Goal: Information Seeking & Learning: Find specific fact

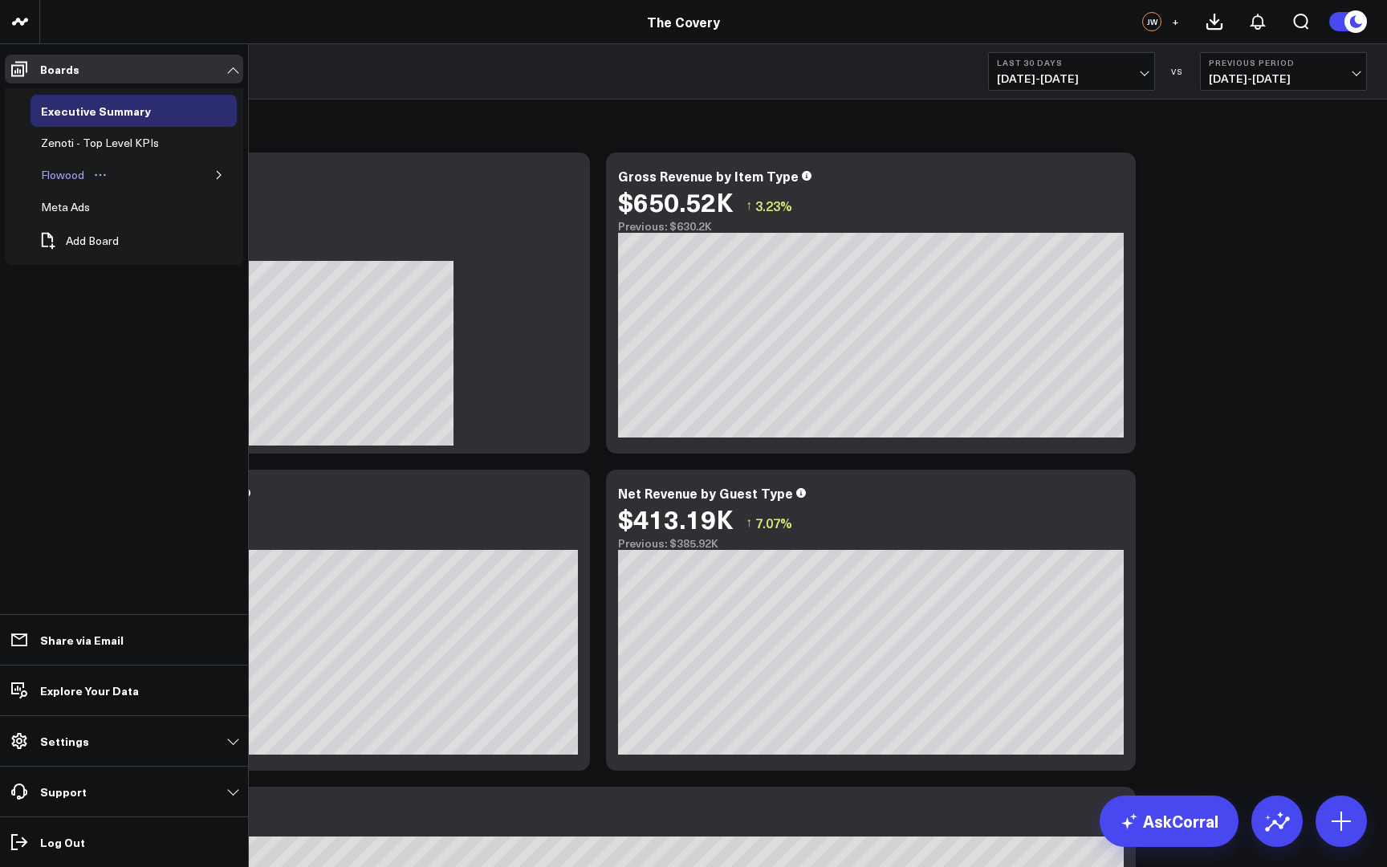
click at [77, 177] on div "Flowood" at bounding box center [62, 174] width 51 height 19
click at [219, 178] on icon "button" at bounding box center [219, 175] width 10 height 10
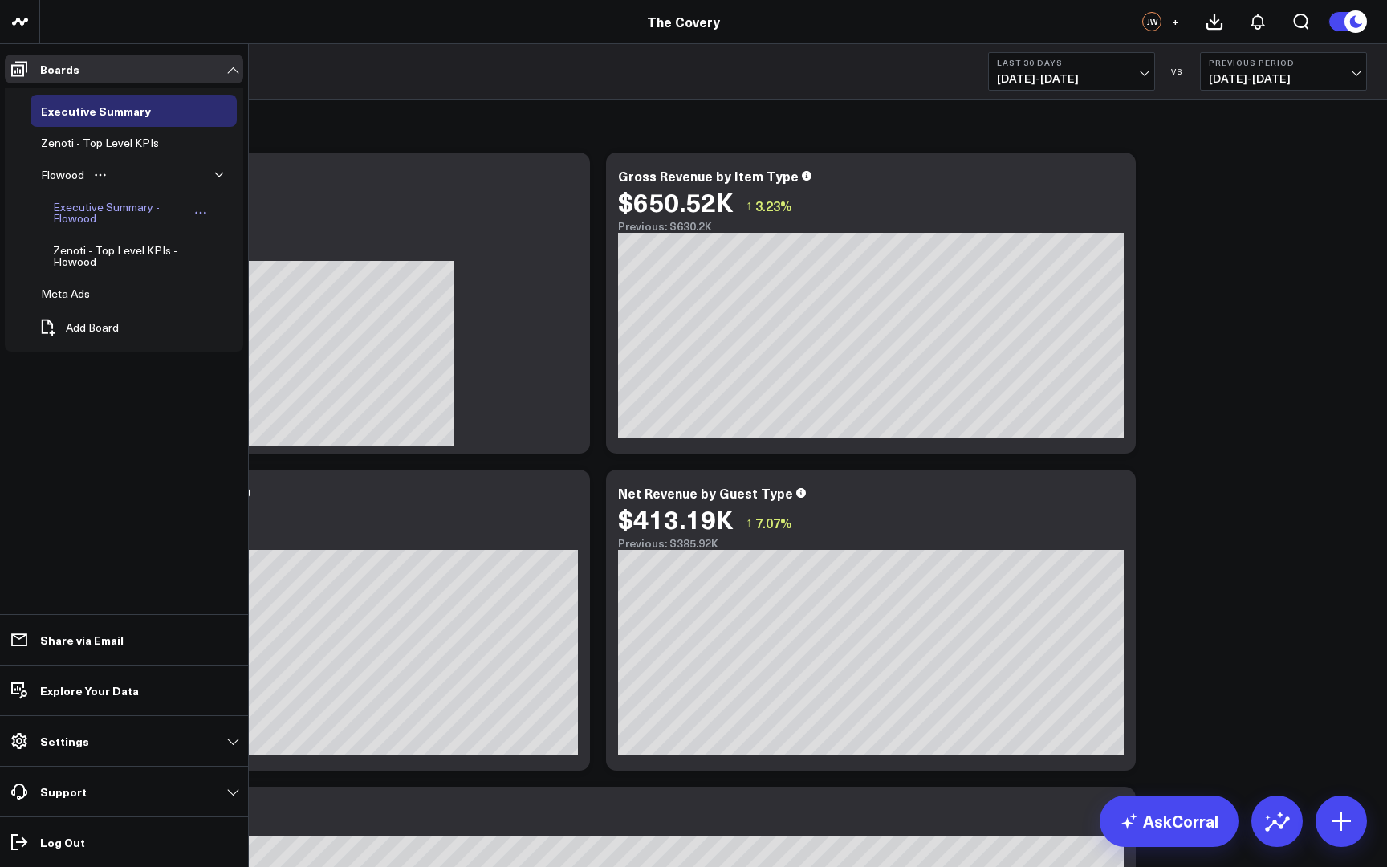
click at [160, 217] on div "Executive Summary - Flowood" at bounding box center [119, 212] width 141 height 30
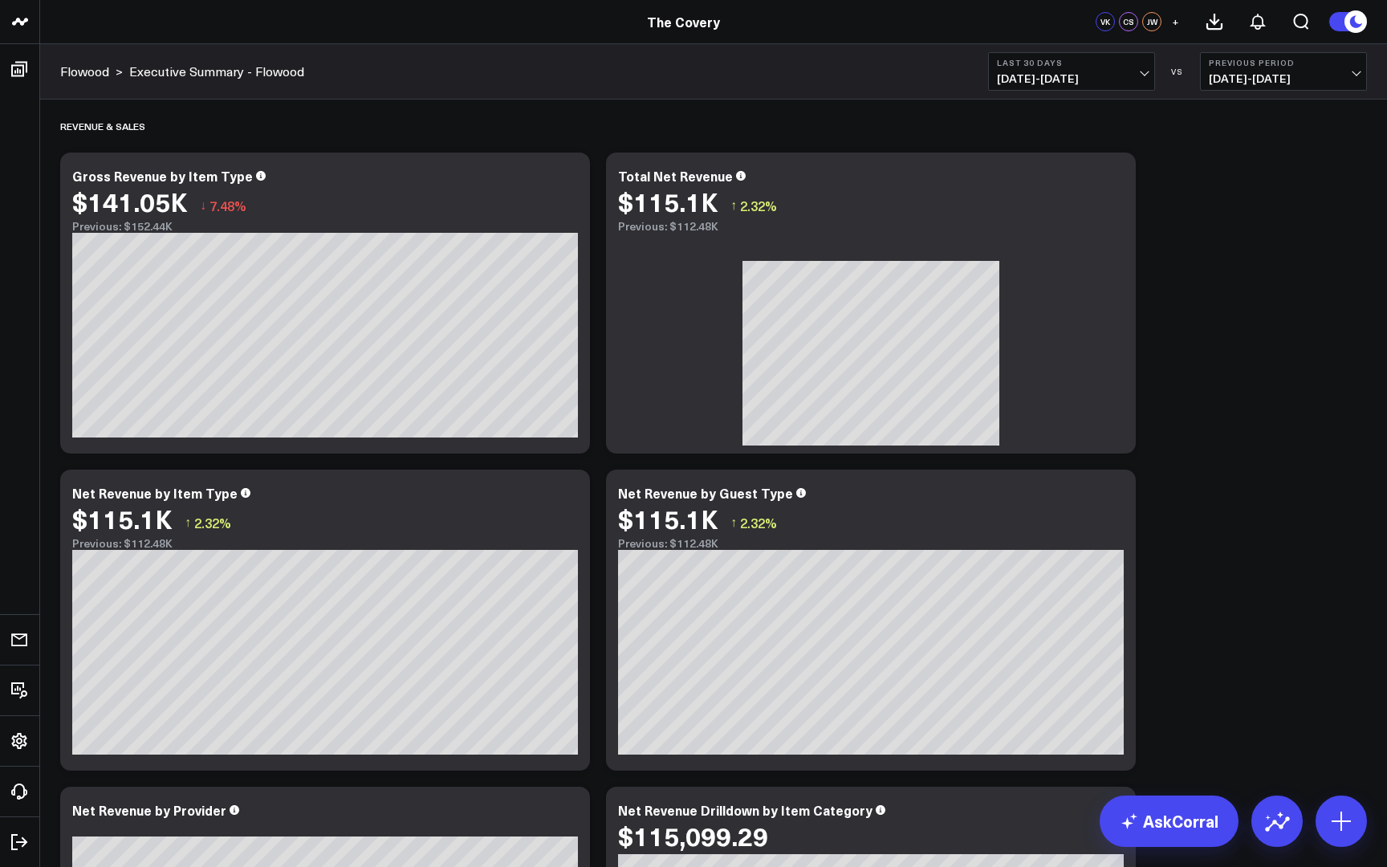
click at [1180, 73] on div "VS" at bounding box center [1177, 72] width 29 height 10
click at [1279, 94] on div "Flowood > Executive Summary - Flowood Last 30 Days [DATE] - [DATE] VS Previous …" at bounding box center [713, 71] width 1347 height 55
click at [1278, 66] on b "Previous Period" at bounding box center [1283, 63] width 149 height 10
click at [1252, 208] on link "No Comparison" at bounding box center [1283, 200] width 165 height 30
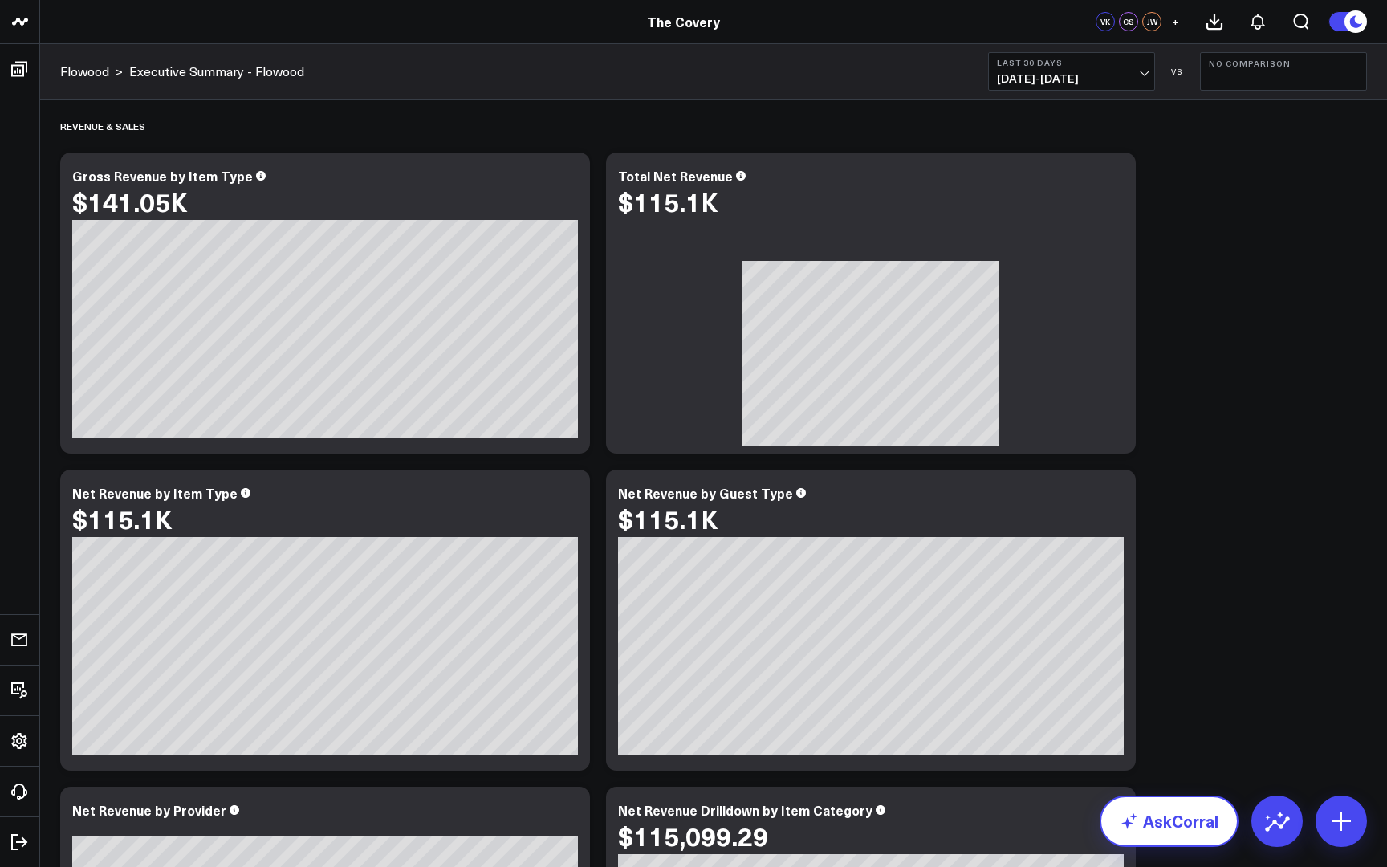
click at [1164, 837] on link "AskCorral" at bounding box center [1168, 820] width 139 height 51
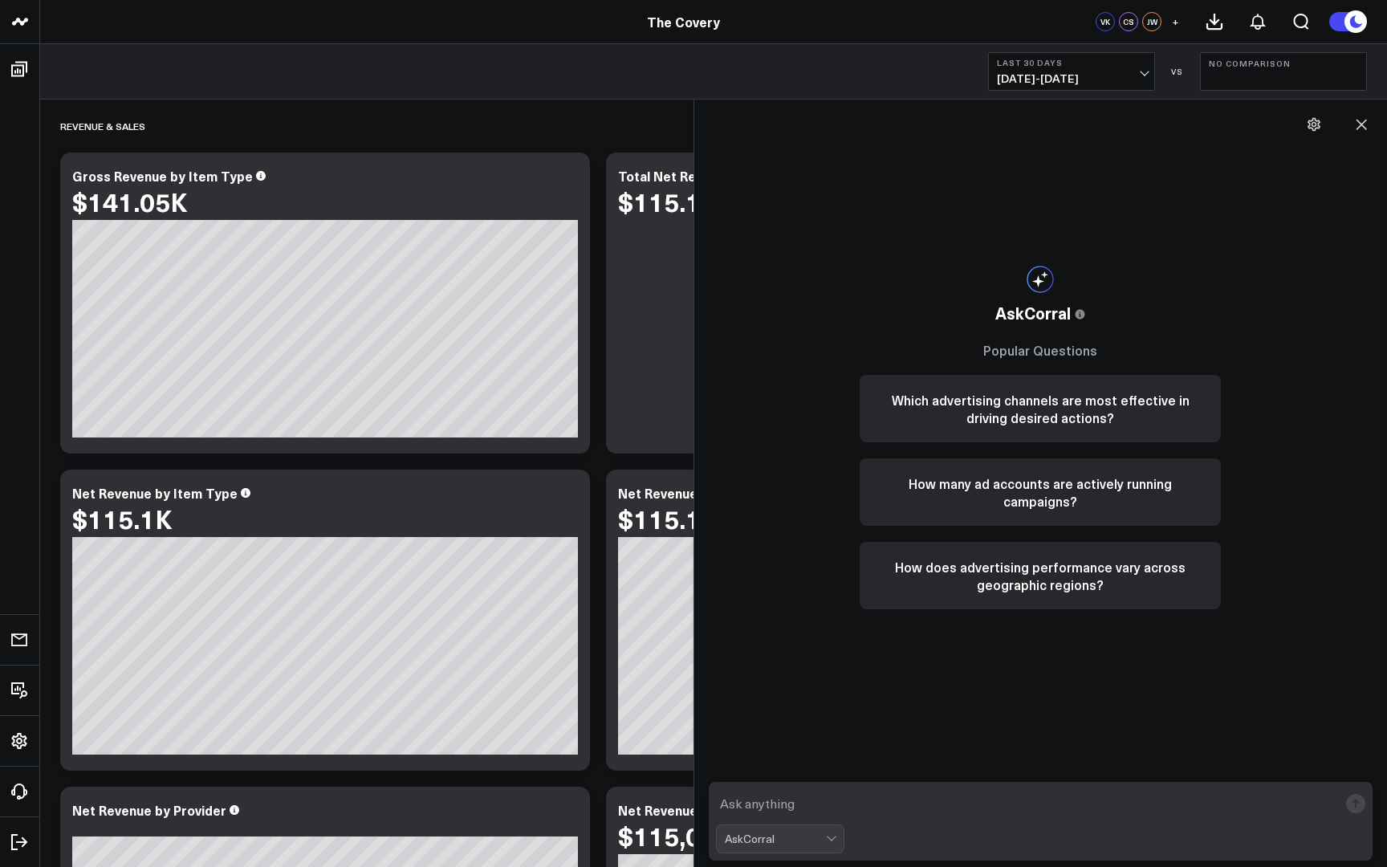
click at [855, 800] on textarea at bounding box center [1027, 803] width 623 height 29
type textarea "what are some revenue trends for the month of september"
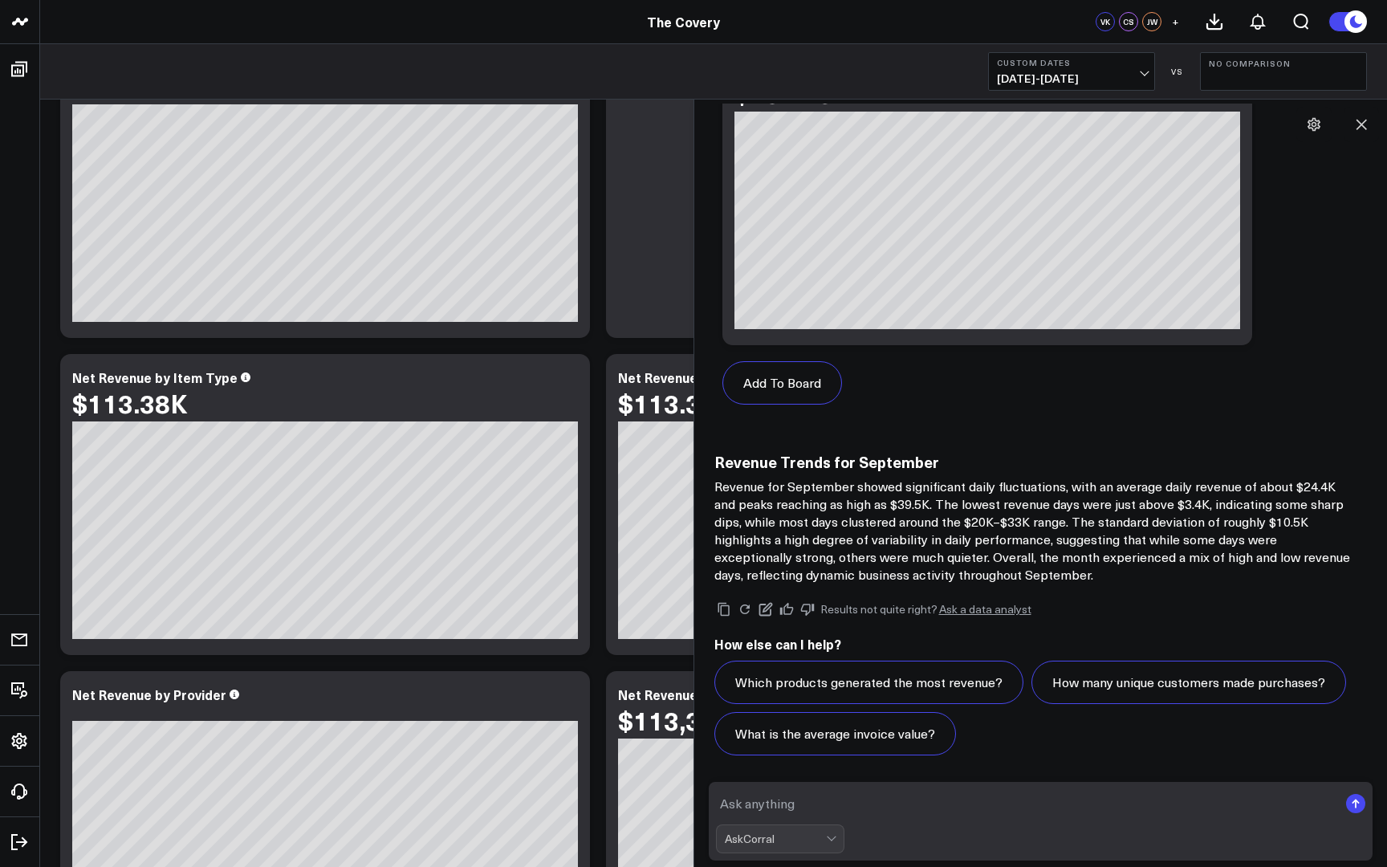
scroll to position [90, 0]
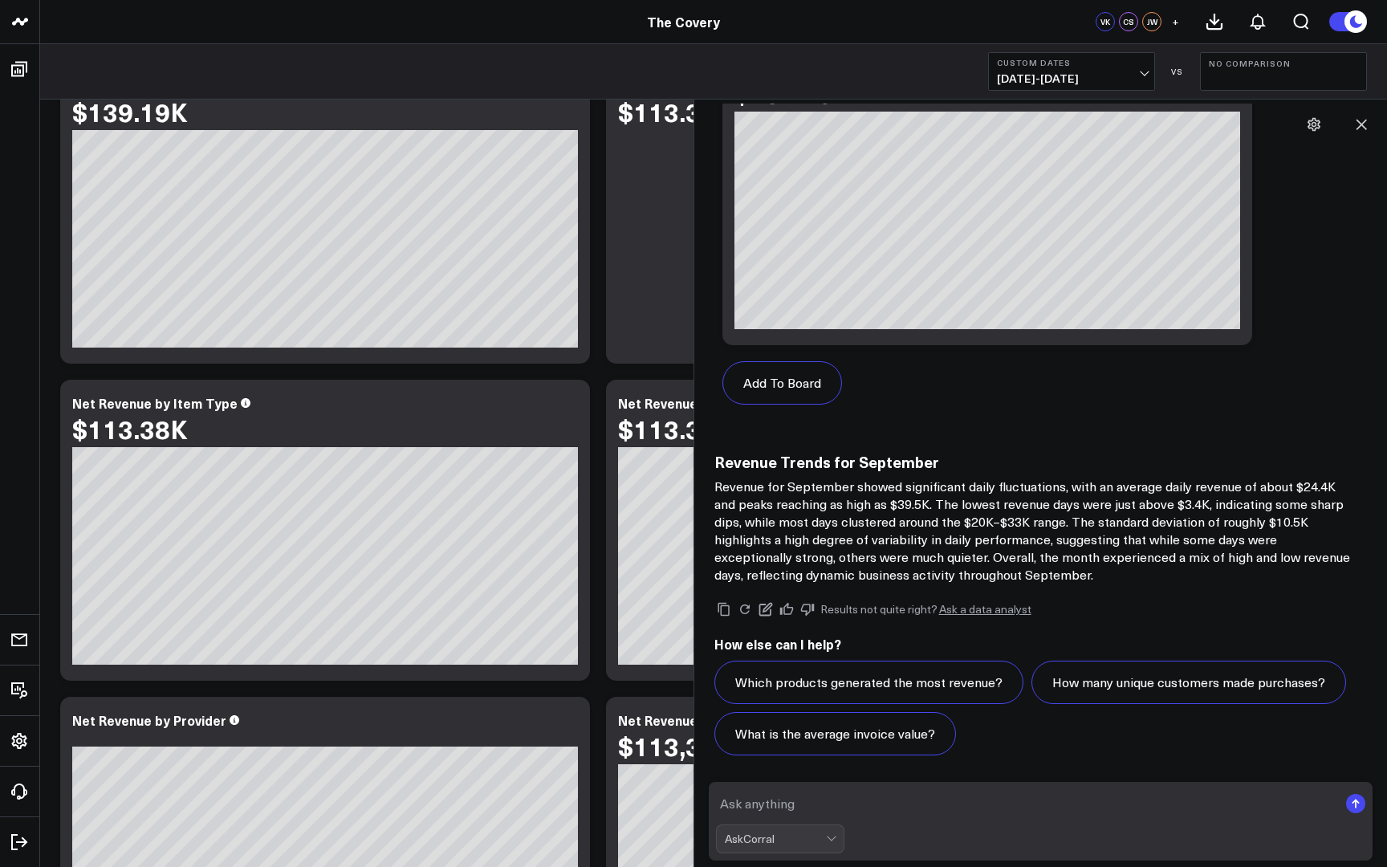
click at [1134, 548] on p "Revenue for September showed significant daily fluctuations, with an average da…" at bounding box center [1035, 530] width 642 height 106
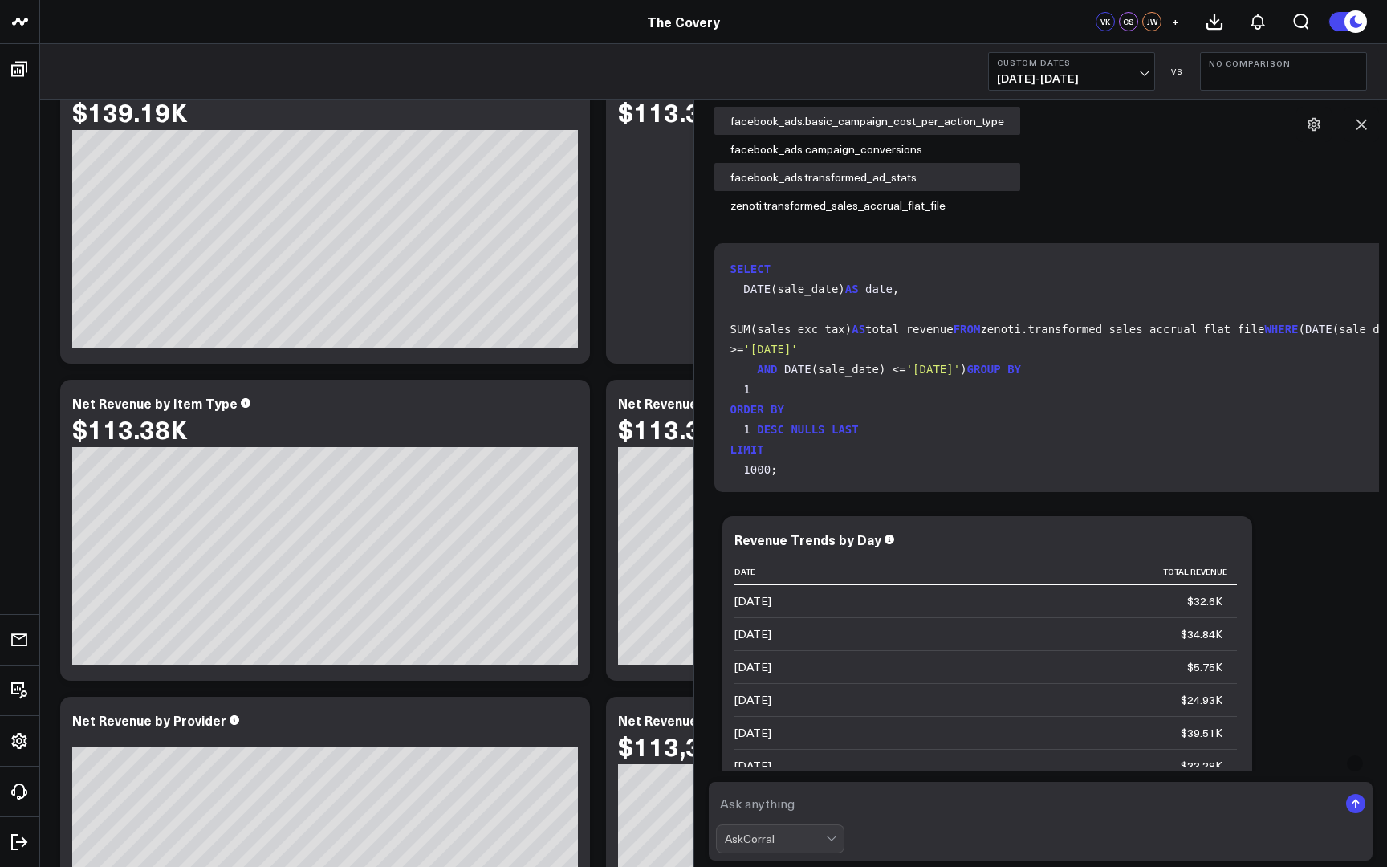
scroll to position [166, 0]
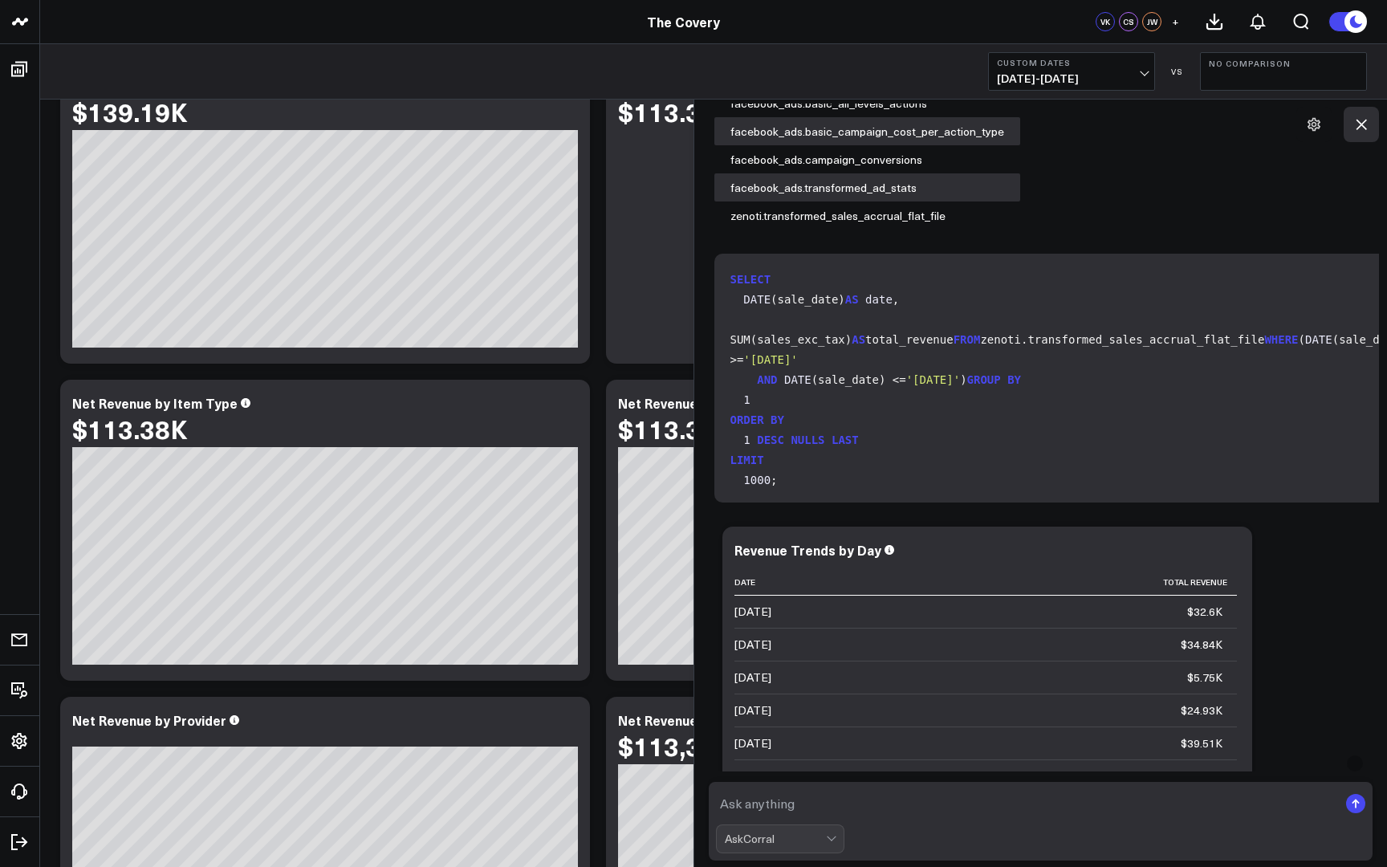
click at [1367, 125] on icon at bounding box center [1361, 124] width 16 height 16
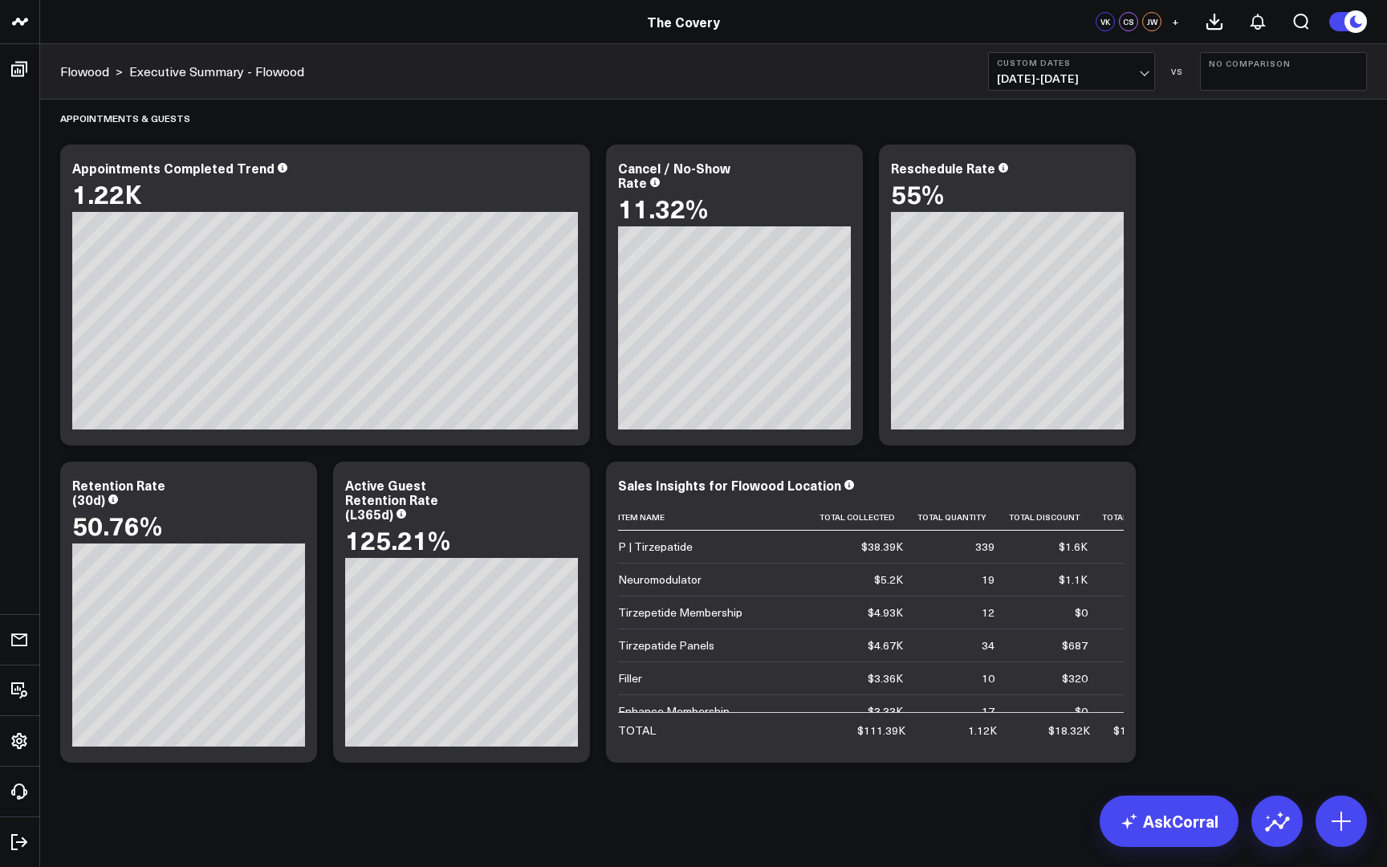
scroll to position [1955, 0]
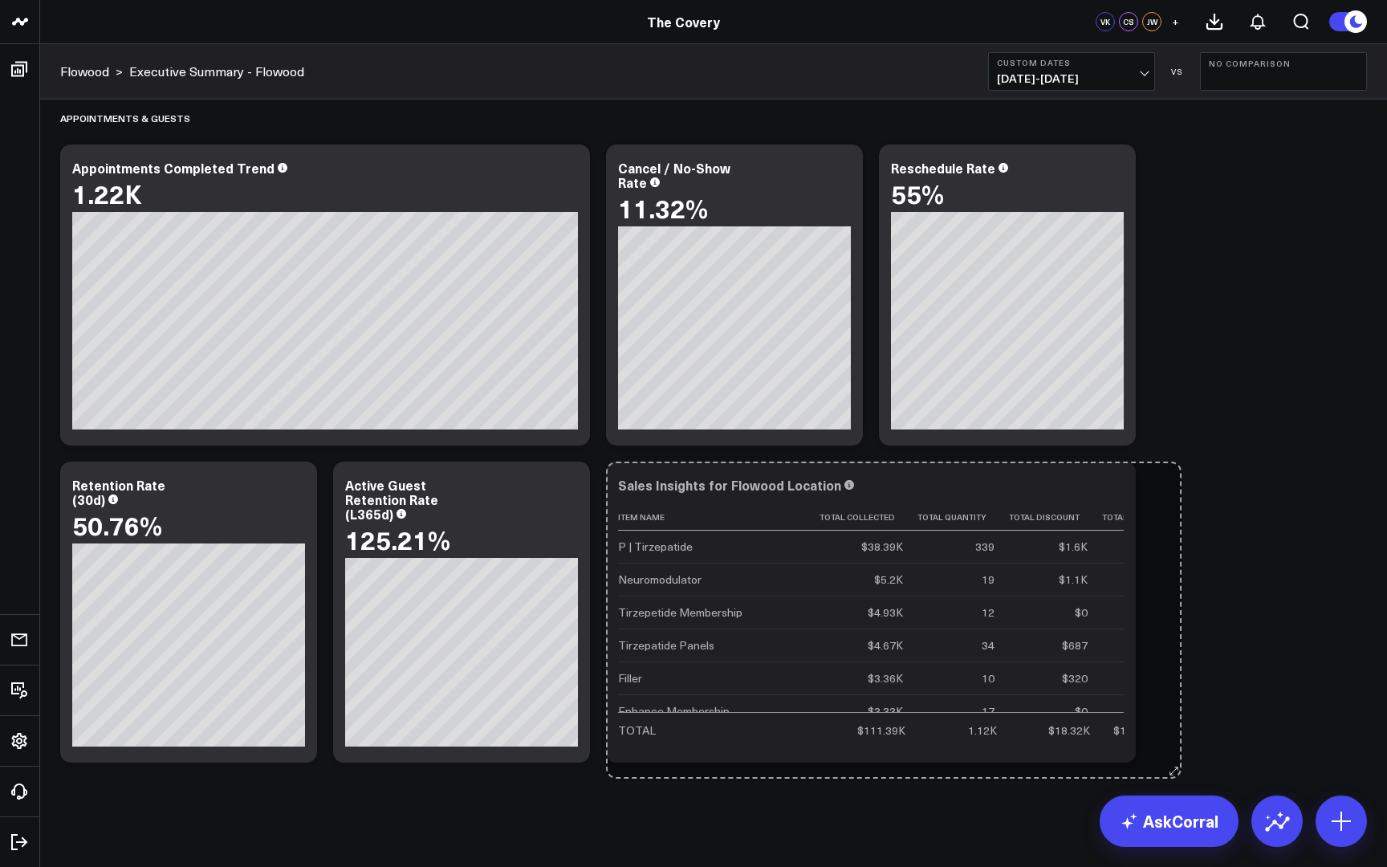
drag, startPoint x: 1130, startPoint y: 755, endPoint x: 1176, endPoint y: 771, distance: 48.5
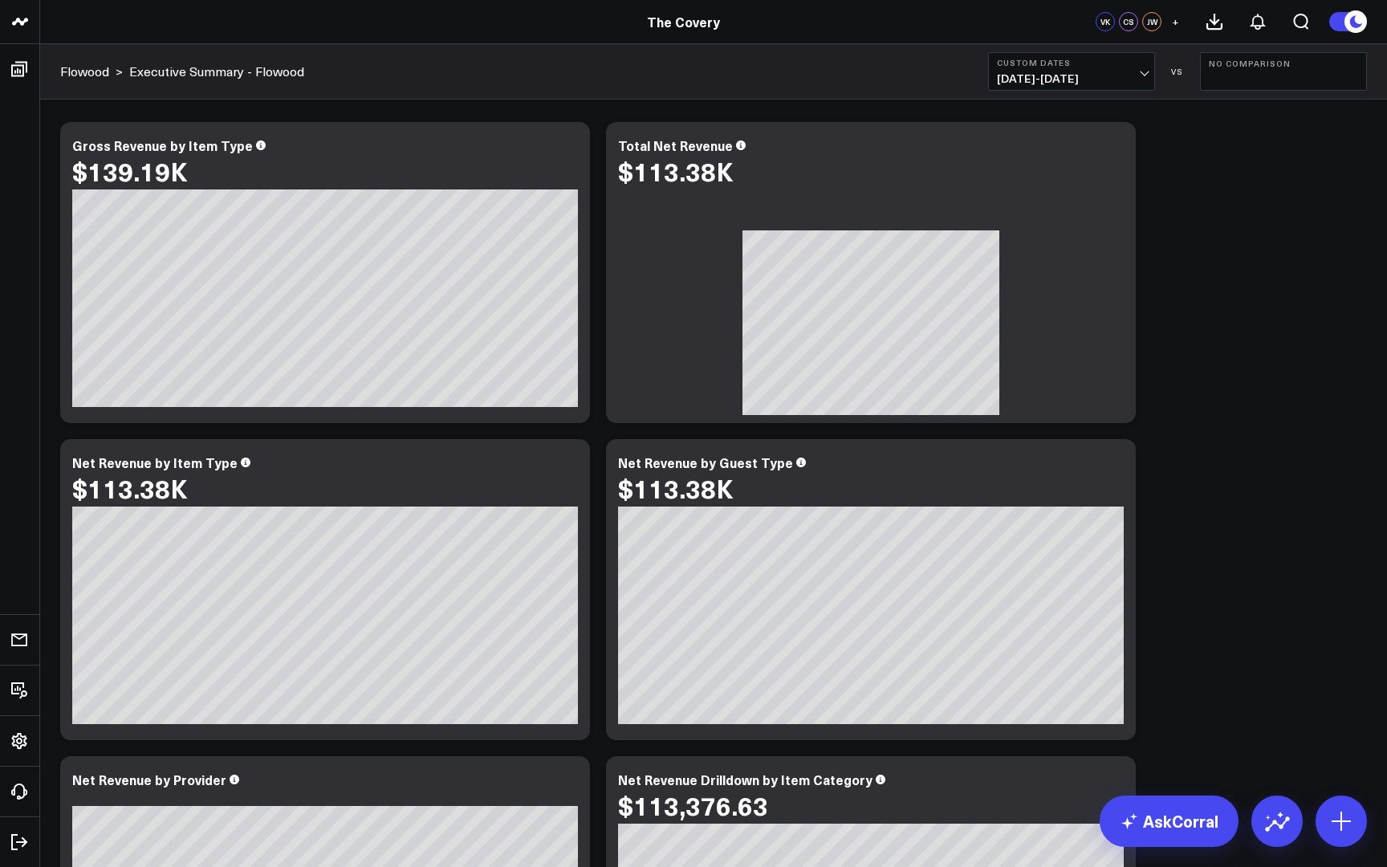
scroll to position [7, 0]
